Goal: Information Seeking & Learning: Find contact information

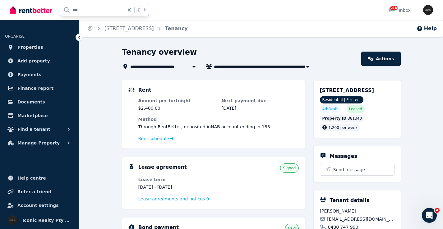
type input "****"
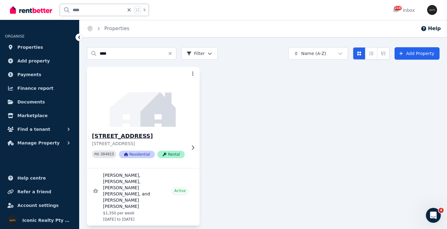
click at [157, 104] on img at bounding box center [143, 97] width 118 height 63
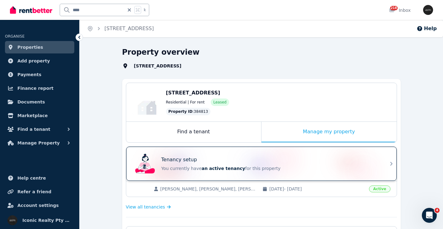
click at [248, 160] on div "Tenancy setup" at bounding box center [269, 159] width 217 height 7
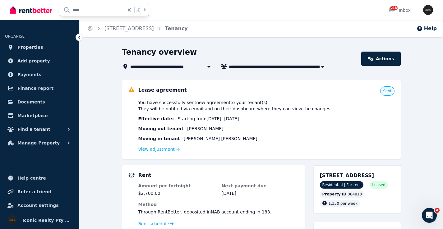
drag, startPoint x: 92, startPoint y: 11, endPoint x: 62, endPoint y: 10, distance: 29.8
click at [62, 10] on input "****" at bounding box center [92, 10] width 64 height 12
type input "*****"
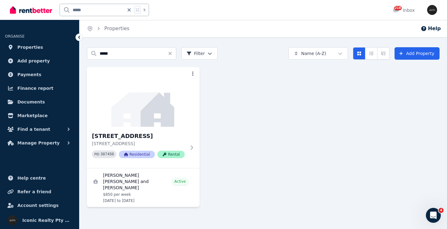
click at [139, 121] on img at bounding box center [143, 97] width 113 height 60
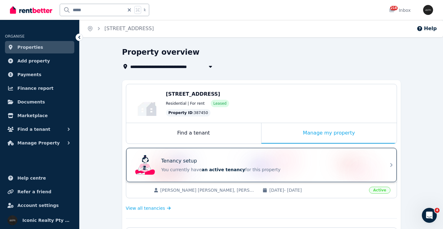
click at [240, 153] on div "Tenancy setup You currently have an active tenancy for this property" at bounding box center [256, 165] width 246 height 25
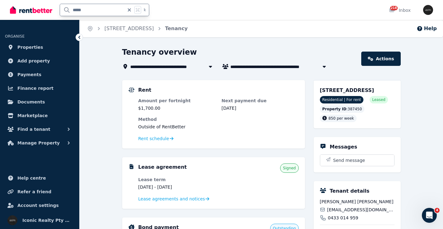
drag, startPoint x: 67, startPoint y: 11, endPoint x: 54, endPoint y: 10, distance: 12.4
click at [54, 10] on div "***** k" at bounding box center [81, 10] width 142 height 20
type input "*******"
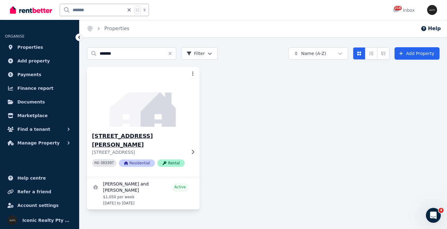
click at [152, 116] on img at bounding box center [143, 97] width 118 height 63
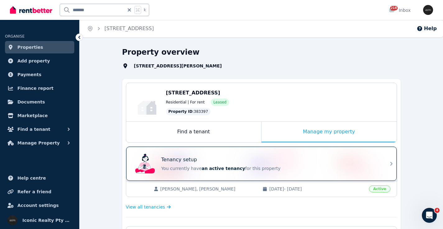
click at [289, 156] on div "Tenancy setup" at bounding box center [269, 159] width 217 height 7
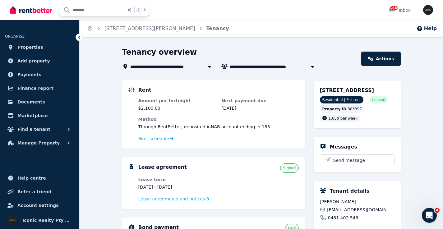
drag, startPoint x: 114, startPoint y: 10, endPoint x: 49, endPoint y: 10, distance: 64.3
click at [49, 10] on div "******* k" at bounding box center [81, 10] width 142 height 20
type input "*****"
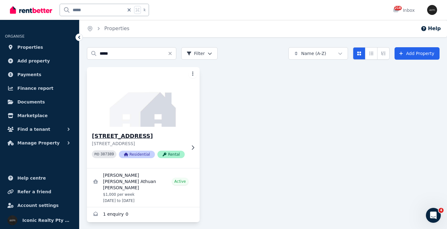
click at [124, 99] on img at bounding box center [143, 97] width 118 height 63
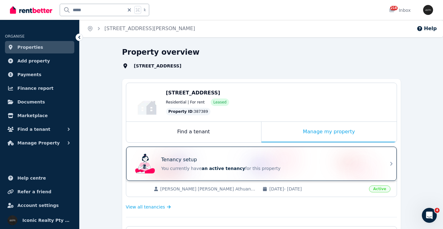
click at [268, 156] on div "Tenancy setup" at bounding box center [269, 159] width 217 height 7
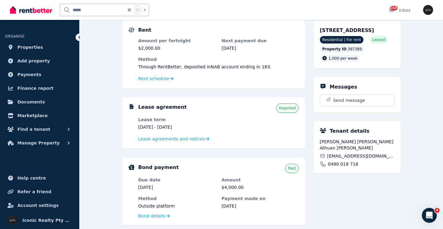
scroll to position [63, 0]
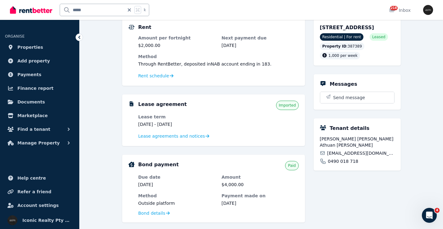
click at [352, 153] on span "m.joseathuan@gmail.com" at bounding box center [360, 153] width 67 height 6
drag, startPoint x: 336, startPoint y: 163, endPoint x: 326, endPoint y: 161, distance: 9.4
click at [326, 163] on div "0490 018 718" at bounding box center [357, 161] width 75 height 6
copy span "0490 018 718"
click at [351, 146] on span "Maria Jose Athuan Urrutia" at bounding box center [357, 142] width 75 height 12
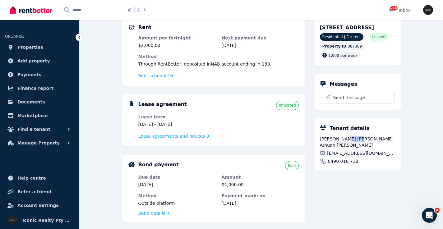
click at [351, 146] on span "Maria Jose Athuan Urrutia" at bounding box center [357, 142] width 75 height 12
copy div "Maria Jose Athuan Urrutia"
click at [336, 152] on span "m.joseathuan@gmail.com" at bounding box center [360, 153] width 67 height 6
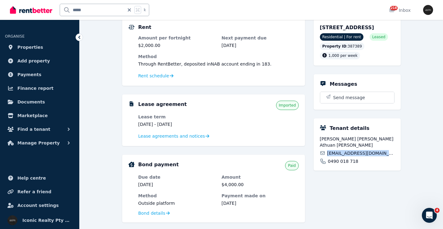
click at [336, 152] on span "m.joseathuan@gmail.com" at bounding box center [360, 153] width 67 height 6
copy div "m.joseathuan@gmail.com"
drag, startPoint x: 350, startPoint y: 28, endPoint x: 357, endPoint y: 28, distance: 7.8
click at [357, 28] on span "5/336 Crown St, Surry Hills NSW 2010" at bounding box center [347, 28] width 54 height 6
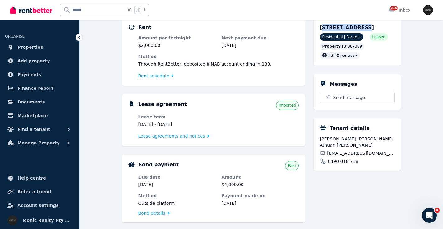
drag, startPoint x: 318, startPoint y: 27, endPoint x: 387, endPoint y: 27, distance: 68.6
click at [387, 27] on div "5/336 Crown St, Surry Hills NSW 2010 Residential | For rent Leased Property ID …" at bounding box center [356, 41] width 87 height 48
copy span "5/336 Crown St, Surry Hills"
click at [343, 146] on span "Maria Jose Athuan Urrutia" at bounding box center [357, 142] width 75 height 12
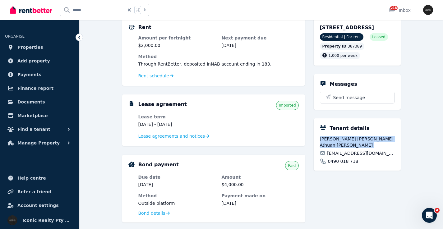
click at [343, 146] on span "Maria Jose Athuan Urrutia" at bounding box center [357, 142] width 75 height 12
copy div "Maria Jose Athuan Urrutia"
click at [344, 154] on span "m.joseathuan@gmail.com" at bounding box center [360, 153] width 67 height 6
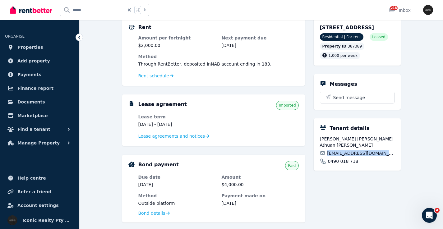
click at [344, 154] on span "m.joseathuan@gmail.com" at bounding box center [360, 153] width 67 height 6
copy div "m.joseathuan@gmail.com"
click at [341, 161] on span "0490 018 718" at bounding box center [343, 161] width 30 height 6
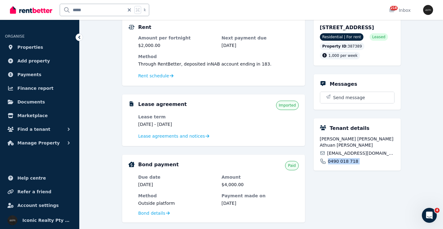
click at [341, 164] on span "0490 018 718" at bounding box center [343, 161] width 30 height 6
drag, startPoint x: 347, startPoint y: 161, endPoint x: 328, endPoint y: 162, distance: 19.0
click at [327, 162] on div "0490 018 718" at bounding box center [357, 161] width 75 height 6
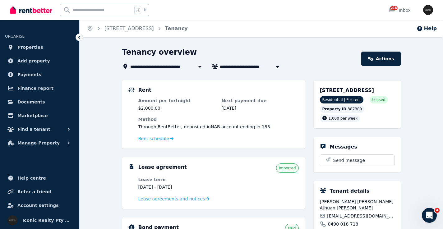
click at [308, 6] on div "k 218 Inbox" at bounding box center [211, 10] width 402 height 20
click at [99, 9] on input "text" at bounding box center [96, 10] width 72 height 12
type input "*****"
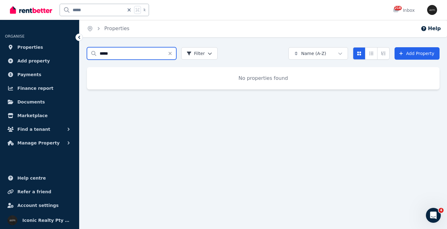
drag, startPoint x: 108, startPoint y: 55, endPoint x: 77, endPoint y: 52, distance: 31.8
click at [75, 53] on div "Open main menu ***** k 218 Inbox Open user menu ORGANISE Properties Add propert…" at bounding box center [223, 114] width 447 height 229
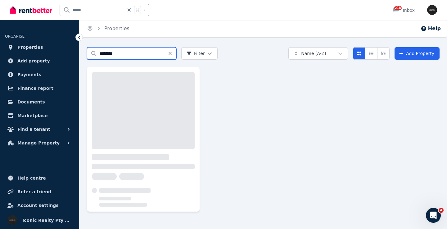
type input "********"
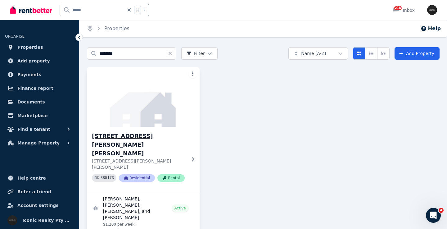
click at [121, 113] on img at bounding box center [143, 97] width 118 height 63
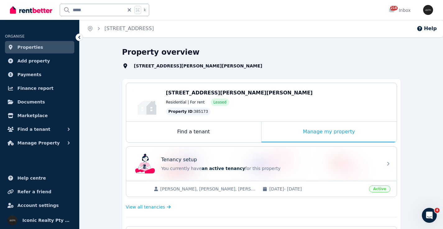
click at [312, 151] on div "Tenancy setup You currently have an active tenancy for this property" at bounding box center [256, 163] width 246 height 25
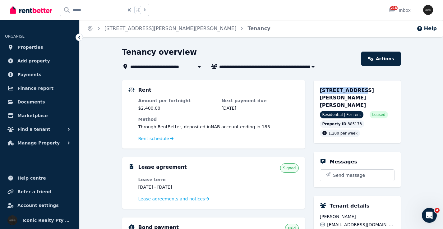
drag, startPoint x: 318, startPoint y: 89, endPoint x: 353, endPoint y: 90, distance: 34.5
click at [353, 90] on div "2/18 Chaleyer St, Rose Bay NSW 2029 Residential | For rent Leased Property ID :…" at bounding box center [356, 111] width 87 height 63
copy span "2/18 Chaleyer"
drag, startPoint x: 100, startPoint y: 10, endPoint x: 57, endPoint y: 11, distance: 43.2
click at [57, 11] on div "***** k" at bounding box center [81, 10] width 142 height 20
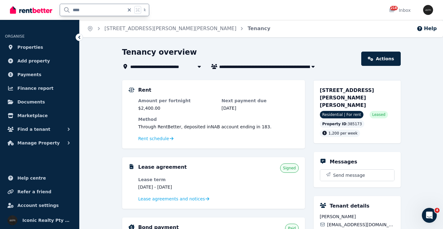
type input "*****"
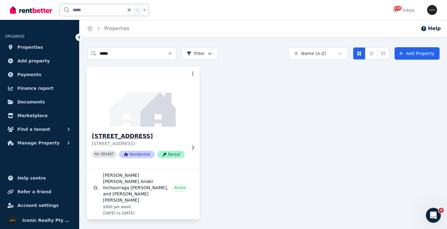
click at [158, 104] on img at bounding box center [143, 97] width 118 height 63
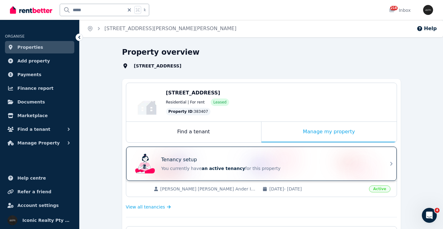
click at [263, 154] on div "Tenancy setup You currently have an active tenancy for this property" at bounding box center [256, 163] width 246 height 25
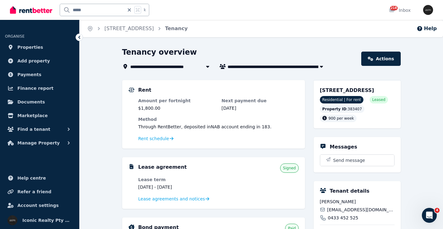
drag, startPoint x: 340, startPoint y: 92, endPoint x: 371, endPoint y: 90, distance: 31.1
click at [371, 90] on div "[STREET_ADDRESS] Residential | For rent Leased Property ID : 383407 900 per week" at bounding box center [356, 104] width 87 height 48
copy span "7/245 Old South Head"
click at [368, 91] on span "[STREET_ADDRESS]" at bounding box center [347, 90] width 54 height 6
drag, startPoint x: 331, startPoint y: 97, endPoint x: 312, endPoint y: 89, distance: 20.5
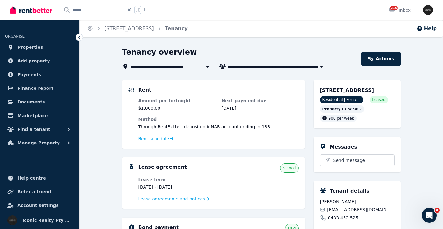
click at [103, 9] on input "*****" at bounding box center [92, 10] width 64 height 12
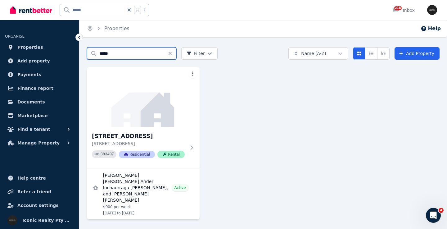
click at [113, 55] on input "*****" at bounding box center [131, 53] width 89 height 12
type input "*****"
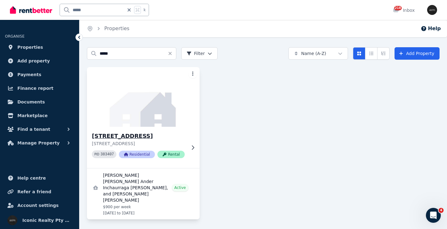
click at [140, 89] on img at bounding box center [143, 97] width 118 height 63
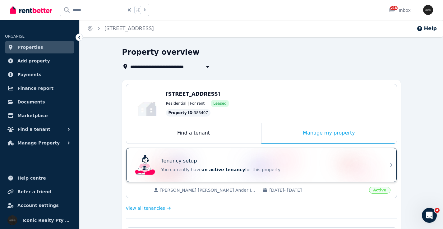
click at [233, 155] on div "Tenancy setup You currently have an active tenancy for this property" at bounding box center [256, 165] width 246 height 25
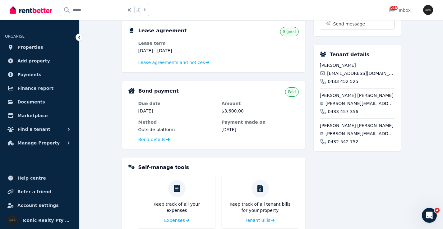
scroll to position [134, 0]
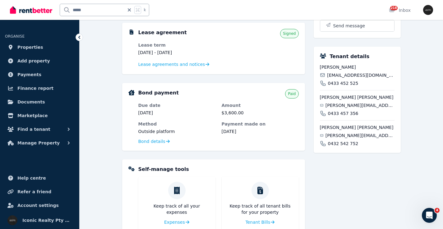
click at [346, 147] on span "0432 542 752" at bounding box center [343, 143] width 30 height 6
click at [356, 139] on div "Alfredo María Felices Vera alfredo.felicesvera@gmail.com 0432 542 752" at bounding box center [357, 133] width 75 height 26
drag, startPoint x: 357, startPoint y: 149, endPoint x: 329, endPoint y: 147, distance: 27.4
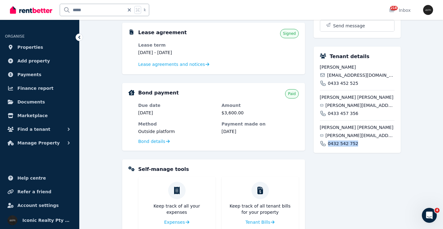
click at [328, 147] on div "0432 542 752" at bounding box center [357, 143] width 75 height 6
copy span "0432 542 752"
click at [343, 116] on span "0433 457 356" at bounding box center [343, 113] width 30 height 6
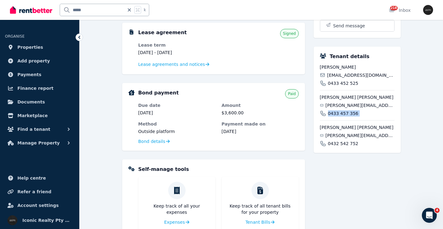
copy span "0433 457 356"
click at [337, 70] on span "[PERSON_NAME]" at bounding box center [357, 67] width 75 height 6
copy div "[PERSON_NAME]"
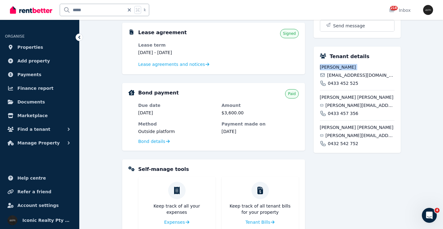
click at [334, 70] on span "[PERSON_NAME]" at bounding box center [357, 67] width 75 height 6
drag, startPoint x: 348, startPoint y: 74, endPoint x: 312, endPoint y: 75, distance: 37.0
click at [312, 75] on div "Rent Amount per fortnight $1,800.00 Next payment due 1 Sep 2025 Method Through …" at bounding box center [261, 124] width 278 height 357
click at [331, 70] on span "[PERSON_NAME]" at bounding box center [357, 67] width 75 height 6
drag, startPoint x: 331, startPoint y: 74, endPoint x: 314, endPoint y: 75, distance: 17.7
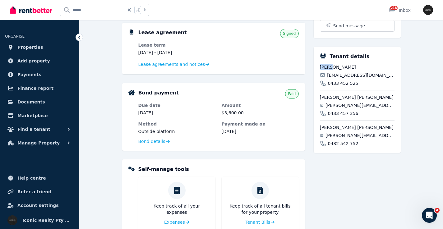
click at [314, 75] on div "Tenant details Mario Camara Latorre mcamaralatorre@gmail.com 0433 452 525 Jon A…" at bounding box center [356, 100] width 87 height 106
copy span "Mario"
drag, startPoint x: 365, startPoint y: 74, endPoint x: 333, endPoint y: 72, distance: 32.1
click at [333, 70] on span "[PERSON_NAME]" at bounding box center [357, 67] width 75 height 6
copy span "Camara Latorre"
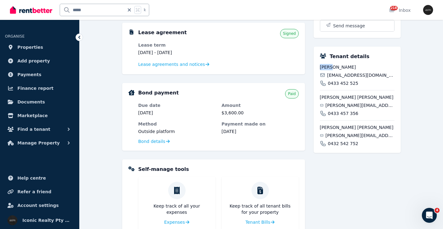
click at [337, 86] on span "0433 452 525" at bounding box center [343, 83] width 30 height 6
copy span "0433 452 525"
click at [339, 78] on span "[EMAIL_ADDRESS][DOMAIN_NAME]" at bounding box center [360, 75] width 67 height 6
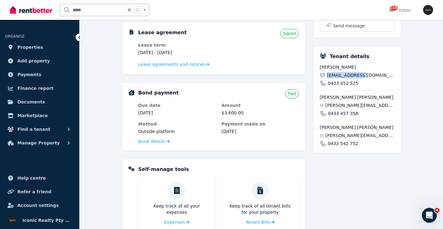
click at [339, 78] on span "[EMAIL_ADDRESS][DOMAIN_NAME]" at bounding box center [360, 75] width 67 height 6
copy div "[EMAIL_ADDRESS][DOMAIN_NAME]"
drag, startPoint x: 341, startPoint y: 104, endPoint x: 313, endPoint y: 105, distance: 28.0
click at [313, 105] on div "Rent Amount per fortnight $1,800.00 Next payment due 1 Sep 2025 Method Through …" at bounding box center [261, 124] width 278 height 357
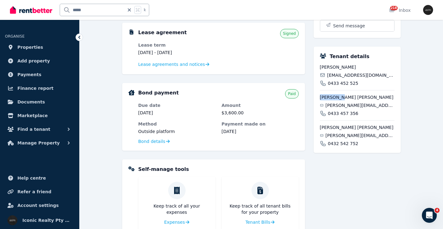
copy span "Jon Ander"
drag, startPoint x: 341, startPoint y: 105, endPoint x: 382, endPoint y: 105, distance: 40.4
click at [382, 100] on span "[PERSON_NAME] [PERSON_NAME]" at bounding box center [357, 97] width 75 height 6
click at [345, 108] on span "[PERSON_NAME][EMAIL_ADDRESS][DOMAIN_NAME]" at bounding box center [359, 105] width 69 height 6
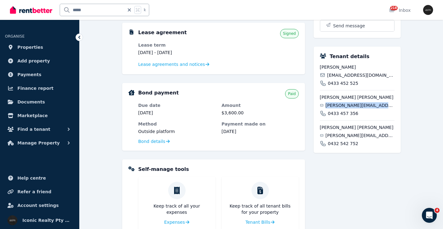
click at [345, 108] on span "[PERSON_NAME][EMAIL_ADDRESS][DOMAIN_NAME]" at bounding box center [359, 105] width 69 height 6
click at [336, 116] on span "0433 457 356" at bounding box center [343, 113] width 30 height 6
drag, startPoint x: 336, startPoint y: 135, endPoint x: 307, endPoint y: 133, distance: 29.6
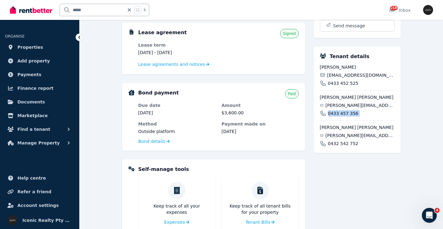
click at [307, 133] on div "Rent Amount per fortnight $1,800.00 Next payment due 1 Sep 2025 Method Through …" at bounding box center [261, 124] width 278 height 357
click at [340, 130] on span "[PERSON_NAME] [PERSON_NAME]" at bounding box center [357, 127] width 75 height 6
drag, startPoint x: 312, startPoint y: 134, endPoint x: 325, endPoint y: 133, distance: 13.4
click at [319, 136] on div "Tenant details Mario Camara Latorre mcamaralatorre@gmail.com 0433 452 525 Jon A…" at bounding box center [356, 100] width 87 height 106
click at [325, 130] on span "[PERSON_NAME] [PERSON_NAME]" at bounding box center [357, 127] width 75 height 6
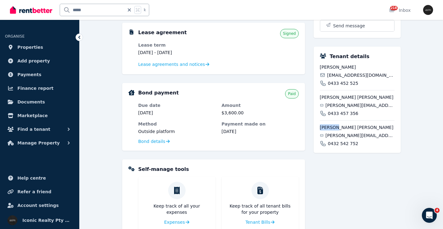
click at [325, 130] on span "[PERSON_NAME] [PERSON_NAME]" at bounding box center [357, 127] width 75 height 6
drag, startPoint x: 344, startPoint y: 135, endPoint x: 308, endPoint y: 130, distance: 36.2
click at [316, 134] on div "Tenant details Mario Camara Latorre mcamaralatorre@gmail.com 0433 452 525 Jon A…" at bounding box center [356, 100] width 87 height 106
drag, startPoint x: 372, startPoint y: 134, endPoint x: 346, endPoint y: 135, distance: 25.8
click at [346, 130] on span "[PERSON_NAME] [PERSON_NAME]" at bounding box center [357, 127] width 75 height 6
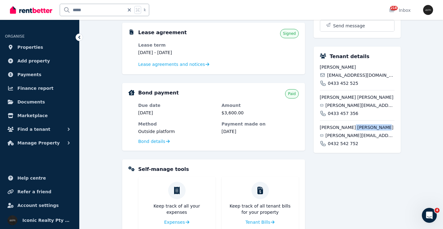
click at [348, 139] on span "[PERSON_NAME][EMAIL_ADDRESS][DOMAIN_NAME]" at bounding box center [359, 135] width 69 height 6
click at [343, 147] on span "0432 542 752" at bounding box center [343, 143] width 30 height 6
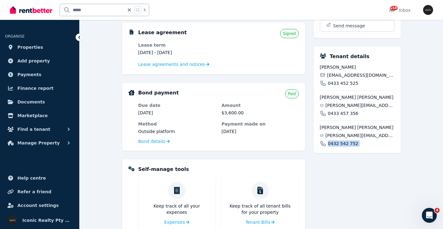
click at [343, 147] on span "0432 542 752" at bounding box center [343, 143] width 30 height 6
click at [342, 147] on span "0432 542 752" at bounding box center [343, 143] width 30 height 6
drag, startPoint x: 372, startPoint y: 146, endPoint x: 367, endPoint y: 148, distance: 5.6
click at [372, 146] on div "Alfredo María Felices Vera alfredo.felicesvera@gmail.com 0432 542 752" at bounding box center [357, 133] width 75 height 26
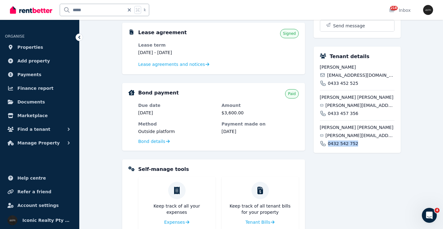
drag, startPoint x: 356, startPoint y: 150, endPoint x: 326, endPoint y: 152, distance: 30.2
click at [326, 147] on div "0432 542 752" at bounding box center [357, 143] width 75 height 6
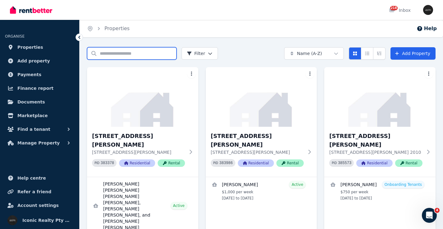
click at [104, 55] on input "Search properties" at bounding box center [131, 53] width 89 height 12
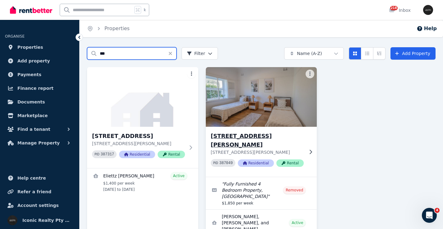
type input "***"
click at [277, 110] on img at bounding box center [261, 97] width 117 height 63
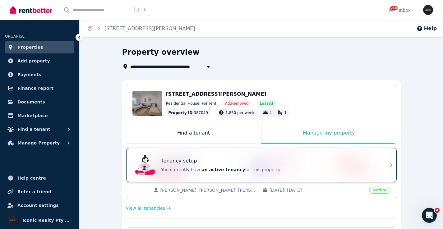
click at [245, 161] on div "Tenancy setup" at bounding box center [269, 160] width 217 height 7
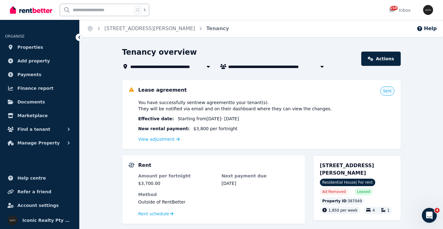
click at [91, 10] on input "text" at bounding box center [96, 10] width 72 height 12
type input "*"
type input "********"
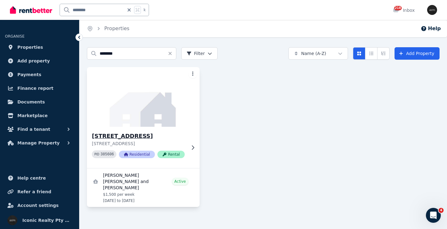
click at [147, 112] on img at bounding box center [143, 97] width 118 height 63
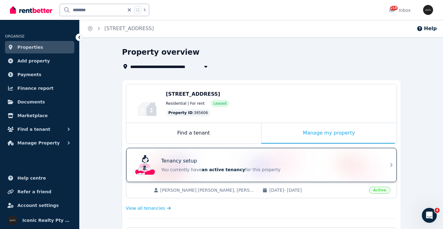
click at [224, 159] on div "Tenancy setup" at bounding box center [269, 160] width 217 height 7
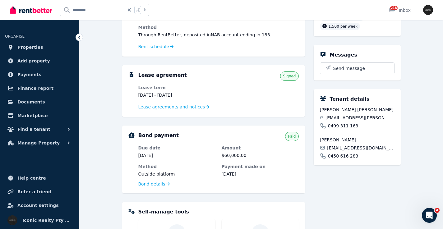
scroll to position [94, 0]
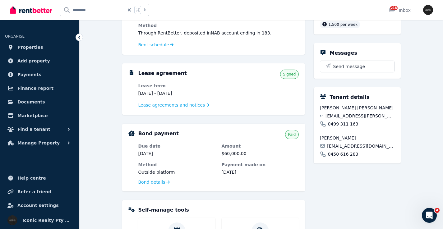
click at [363, 119] on span "[EMAIL_ADDRESS][PERSON_NAME][DOMAIN_NAME]" at bounding box center [359, 116] width 69 height 6
copy div "[EMAIL_ADDRESS][PERSON_NAME][DOMAIN_NAME]"
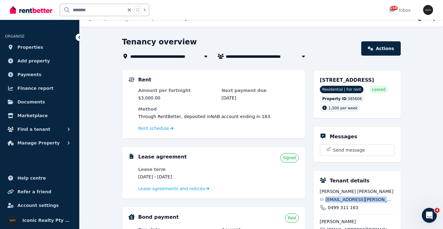
scroll to position [9, 0]
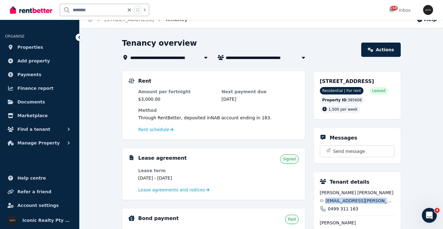
drag, startPoint x: 353, startPoint y: 82, endPoint x: 356, endPoint y: 82, distance: 3.8
click at [358, 82] on div "[STREET_ADDRESS] Residential | For rent Leased Property ID : 385606 1,500 per w…" at bounding box center [356, 95] width 87 height 48
copy span "[STREET_ADDRESS]"
drag, startPoint x: 95, startPoint y: 8, endPoint x: 48, endPoint y: 11, distance: 47.6
click at [48, 11] on div "******** k" at bounding box center [81, 10] width 142 height 20
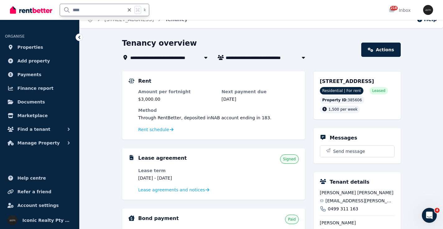
type input "*****"
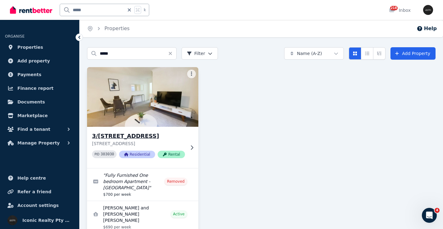
click at [162, 102] on img at bounding box center [142, 97] width 117 height 63
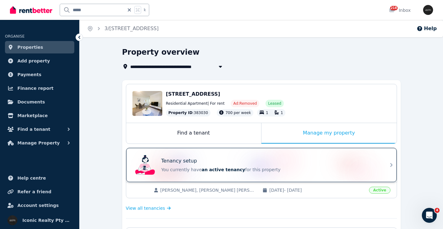
click at [247, 158] on div "Tenancy setup" at bounding box center [269, 160] width 217 height 7
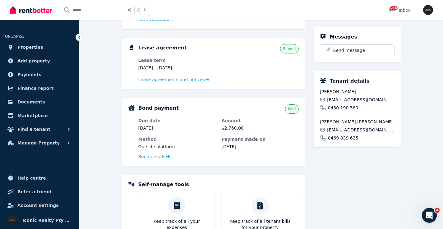
scroll to position [121, 0]
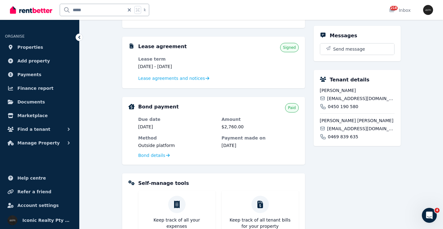
click at [355, 102] on span "[EMAIL_ADDRESS][DOMAIN_NAME]" at bounding box center [360, 98] width 67 height 6
copy div "[EMAIL_ADDRESS][DOMAIN_NAME]"
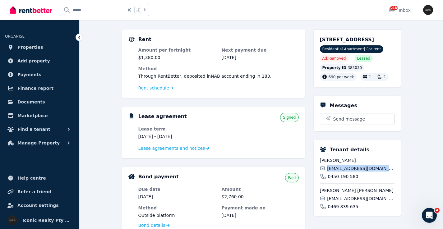
scroll to position [60, 0]
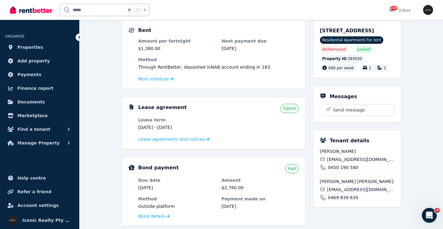
click at [343, 193] on span "[EMAIL_ADDRESS][DOMAIN_NAME]" at bounding box center [360, 189] width 67 height 6
copy div "[EMAIL_ADDRESS][DOMAIN_NAME]"
drag, startPoint x: 319, startPoint y: 30, endPoint x: 370, endPoint y: 31, distance: 50.6
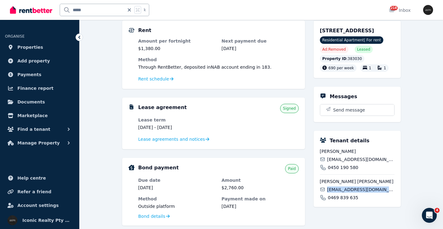
click at [370, 31] on div "3/[STREET_ADDRESS] Residential Apartment | For rent Ad: Removed Leased Property…" at bounding box center [356, 48] width 87 height 57
copy span "3/[STREET_ADDRESS]"
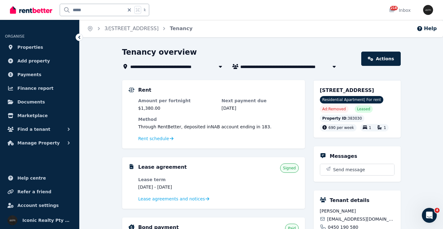
click at [75, 11] on input "*****" at bounding box center [92, 10] width 64 height 12
type input "*****"
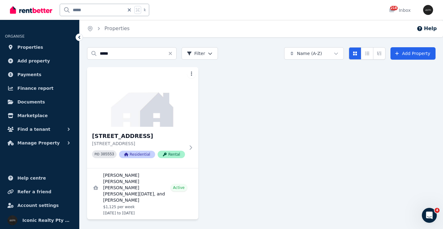
click at [151, 99] on img at bounding box center [142, 97] width 111 height 60
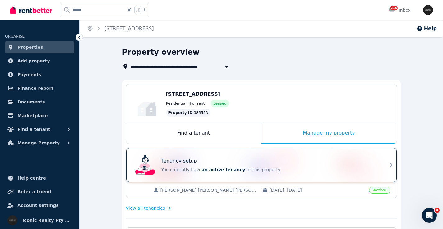
click at [227, 155] on div "Tenancy setup You currently have an active tenancy for this property" at bounding box center [256, 165] width 246 height 25
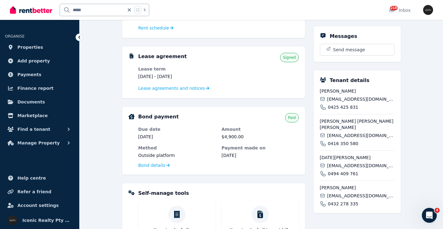
scroll to position [114, 0]
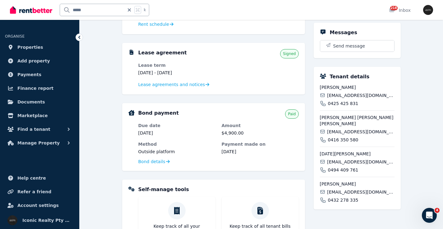
click at [359, 98] on span "[EMAIL_ADDRESS][DOMAIN_NAME]" at bounding box center [360, 95] width 67 height 6
click at [358, 98] on span "[EMAIL_ADDRESS][DOMAIN_NAME]" at bounding box center [360, 95] width 67 height 6
copy div "[EMAIL_ADDRESS][DOMAIN_NAME]"
click at [346, 131] on span "[EMAIL_ADDRESS][DOMAIN_NAME]" at bounding box center [360, 132] width 67 height 6
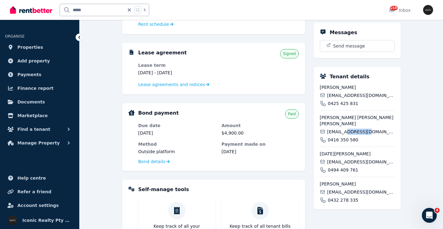
click at [346, 131] on span "[EMAIL_ADDRESS][DOMAIN_NAME]" at bounding box center [360, 132] width 67 height 6
copy div "[EMAIL_ADDRESS][DOMAIN_NAME]"
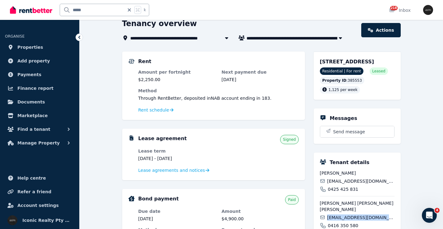
scroll to position [18, 0]
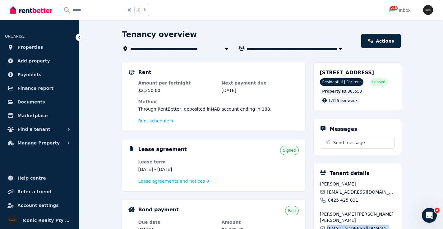
drag, startPoint x: 317, startPoint y: 73, endPoint x: 377, endPoint y: 72, distance: 60.6
click at [378, 72] on div "[STREET_ADDRESS] Residential | For rent Leased Property ID : 385553 1,125 per w…" at bounding box center [356, 86] width 87 height 48
copy span "[STREET_ADDRESS]"
click at [75, 10] on input "*****" at bounding box center [92, 10] width 64 height 12
type input "*****"
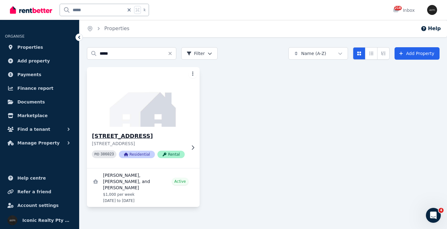
click at [170, 93] on img at bounding box center [143, 97] width 118 height 63
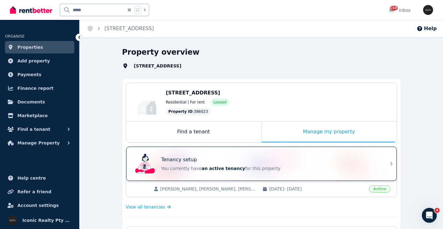
click at [261, 155] on div "Tenancy setup You currently have an active tenancy for this property" at bounding box center [256, 163] width 246 height 25
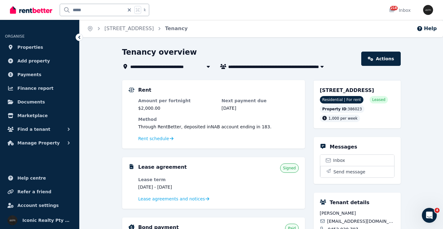
drag, startPoint x: 328, startPoint y: 90, endPoint x: 371, endPoint y: 91, distance: 43.8
click at [372, 91] on div "[STREET_ADDRESS] Residential | For rent Leased Property ID : 386023 1,000 per w…" at bounding box center [356, 104] width 87 height 48
copy span "[STREET_ADDRESS]"
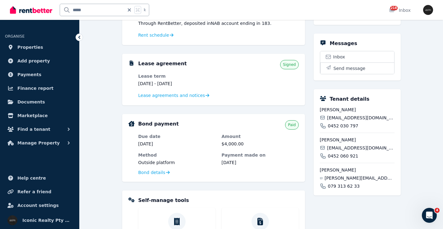
scroll to position [104, 0]
click at [350, 120] on span "[EMAIL_ADDRESS][DOMAIN_NAME]" at bounding box center [360, 117] width 67 height 6
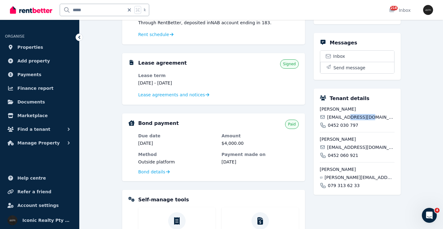
click at [350, 120] on span "[EMAIL_ADDRESS][DOMAIN_NAME]" at bounding box center [360, 117] width 67 height 6
copy div "[EMAIL_ADDRESS][DOMAIN_NAME]"
click at [344, 150] on span "[EMAIL_ADDRESS][DOMAIN_NAME]" at bounding box center [360, 147] width 67 height 6
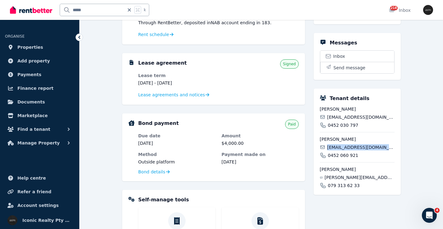
click at [344, 150] on span "[EMAIL_ADDRESS][DOMAIN_NAME]" at bounding box center [360, 147] width 67 height 6
drag, startPoint x: 75, startPoint y: 11, endPoint x: 101, endPoint y: 19, distance: 26.7
click at [75, 11] on input "*****" at bounding box center [92, 10] width 64 height 12
type input "*****"
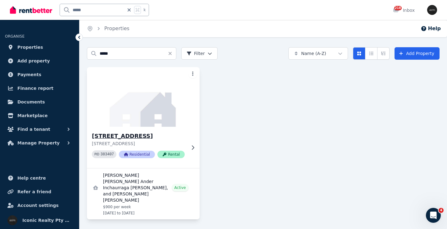
click at [144, 125] on img at bounding box center [143, 97] width 118 height 63
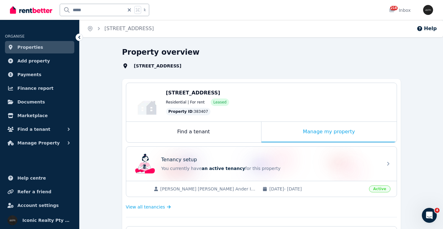
drag, startPoint x: 275, startPoint y: 153, endPoint x: 272, endPoint y: 144, distance: 9.7
click at [275, 153] on div "Tenancy setup You currently have an active tenancy for this property" at bounding box center [256, 163] width 246 height 25
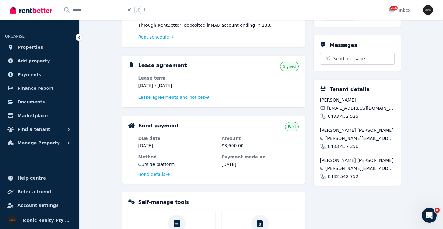
scroll to position [103, 0]
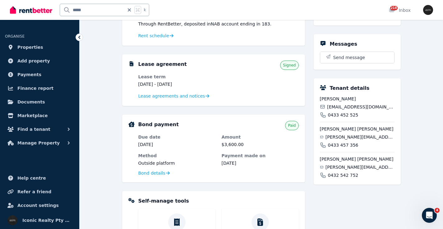
click at [341, 110] on span "[EMAIL_ADDRESS][DOMAIN_NAME]" at bounding box center [360, 107] width 67 height 6
click at [345, 140] on span "[PERSON_NAME][EMAIL_ADDRESS][DOMAIN_NAME]" at bounding box center [359, 137] width 69 height 6
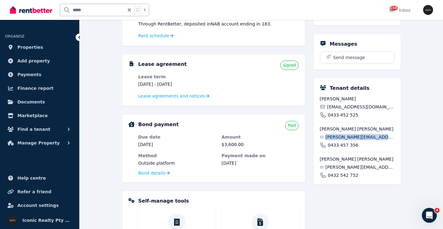
click at [345, 140] on span "[PERSON_NAME][EMAIL_ADDRESS][DOMAIN_NAME]" at bounding box center [359, 137] width 69 height 6
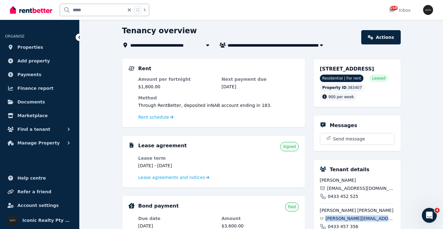
scroll to position [18, 0]
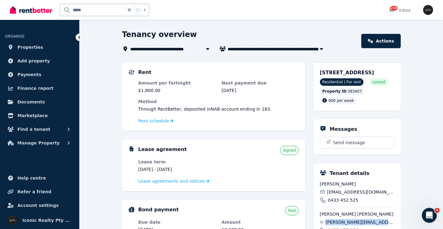
drag, startPoint x: 330, startPoint y: 72, endPoint x: 371, endPoint y: 73, distance: 40.4
click at [371, 73] on div "[STREET_ADDRESS] Residential | For rent Leased Property ID : 383407 900 per week" at bounding box center [356, 86] width 87 height 48
click at [76, 10] on input "*****" at bounding box center [92, 10] width 64 height 12
type input "*****"
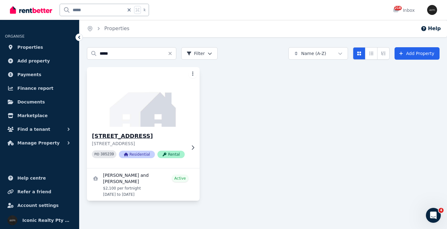
click at [141, 114] on img at bounding box center [143, 97] width 118 height 63
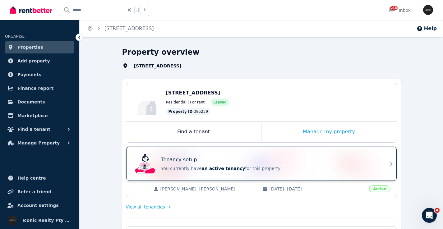
click at [219, 154] on div "Tenancy setup You currently have an active tenancy for this property" at bounding box center [256, 163] width 246 height 25
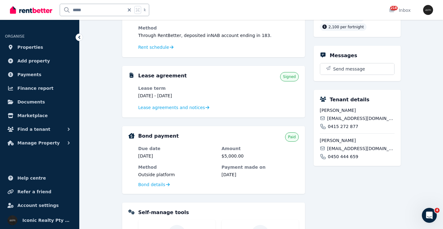
scroll to position [98, 0]
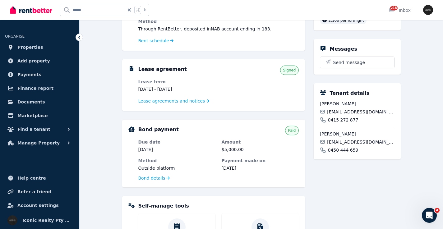
click at [341, 115] on span "[EMAIL_ADDRESS][DOMAIN_NAME]" at bounding box center [360, 112] width 67 height 6
click at [346, 145] on span "[EMAIL_ADDRESS][DOMAIN_NAME]" at bounding box center [360, 142] width 67 height 6
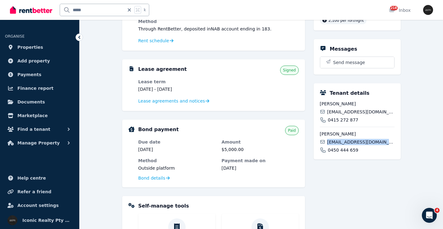
click at [346, 145] on span "[EMAIL_ADDRESS][DOMAIN_NAME]" at bounding box center [360, 142] width 67 height 6
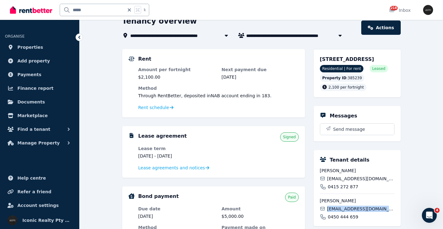
scroll to position [10, 0]
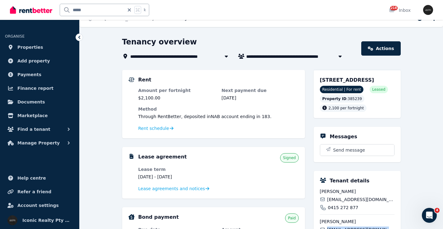
drag, startPoint x: 326, startPoint y: 80, endPoint x: 372, endPoint y: 79, distance: 46.6
click at [372, 79] on span "[STREET_ADDRESS]" at bounding box center [347, 80] width 54 height 6
